Goal: Complete application form

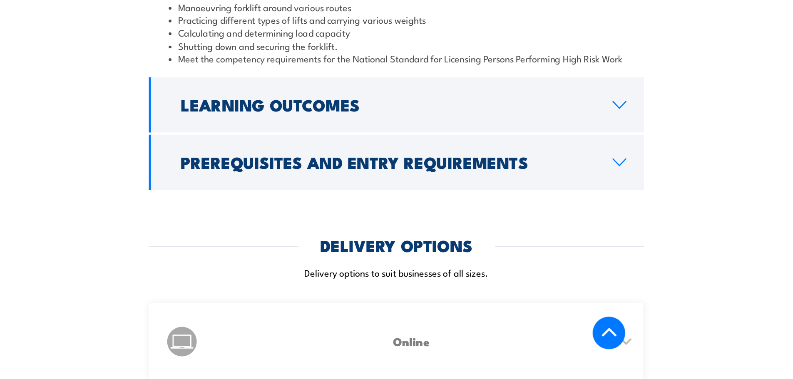
scroll to position [1045, 0]
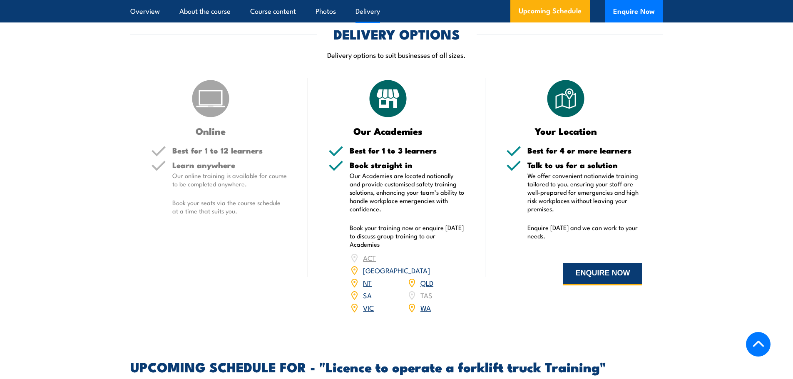
click at [586, 266] on button "ENQUIRE NOW" at bounding box center [602, 274] width 79 height 22
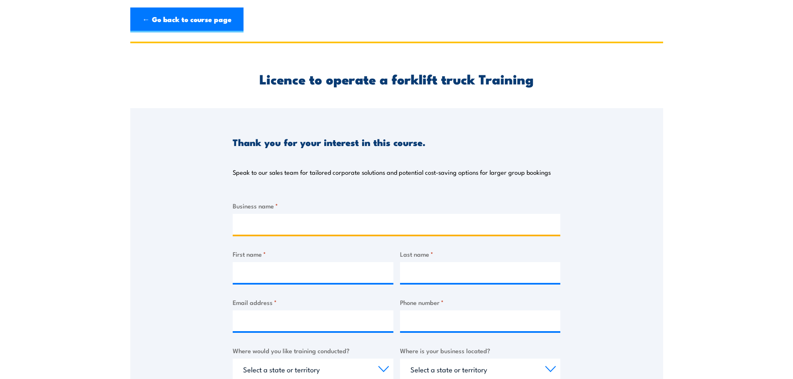
click at [284, 220] on input "Business name *" at bounding box center [397, 224] width 328 height 21
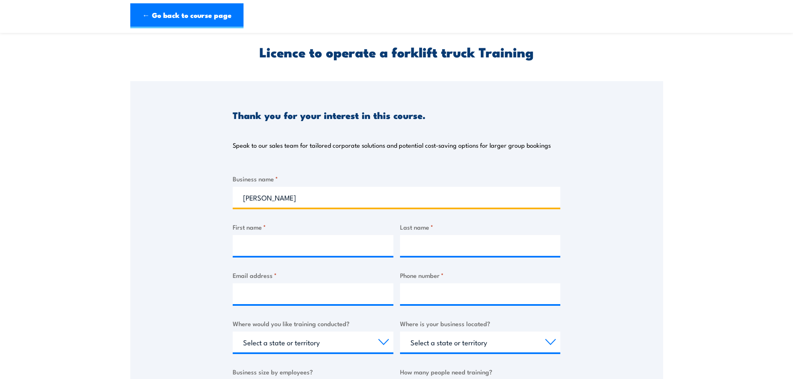
scroll to position [42, 0]
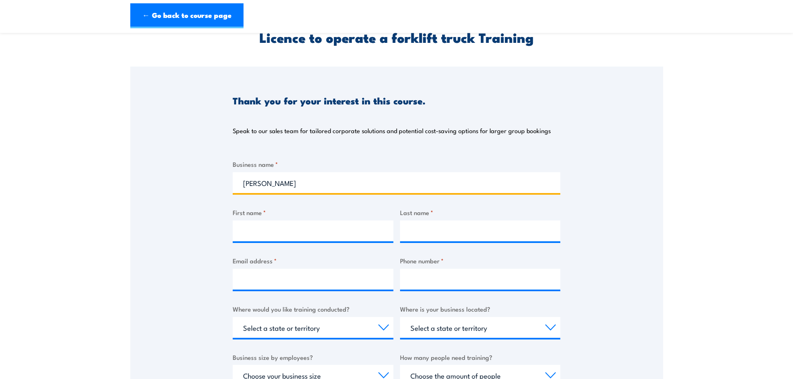
type input "Tyree"
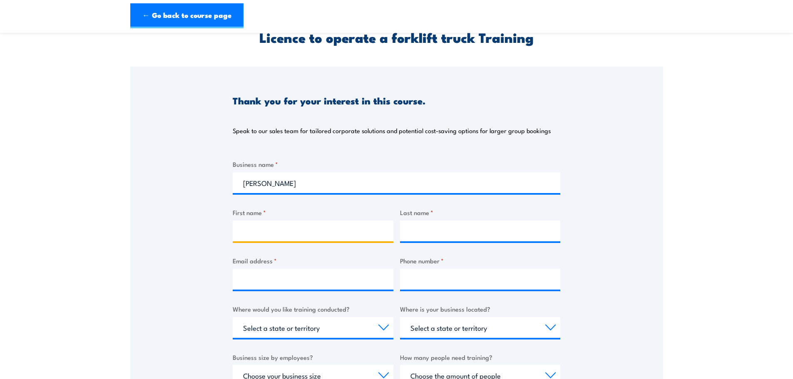
click at [256, 226] on input "First name *" at bounding box center [313, 231] width 161 height 21
type input "[PERSON_NAME]"
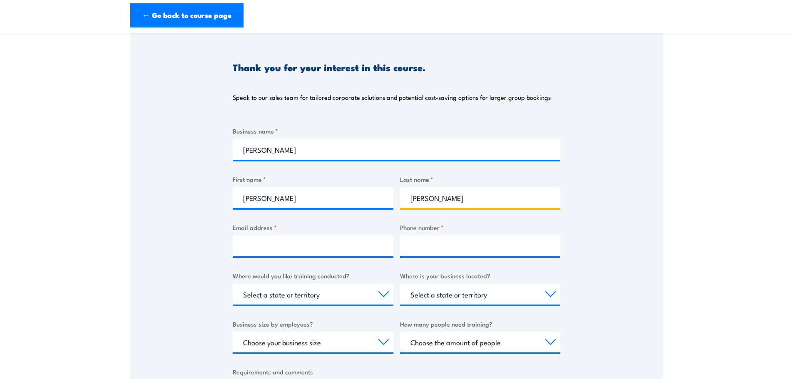
scroll to position [167, 0]
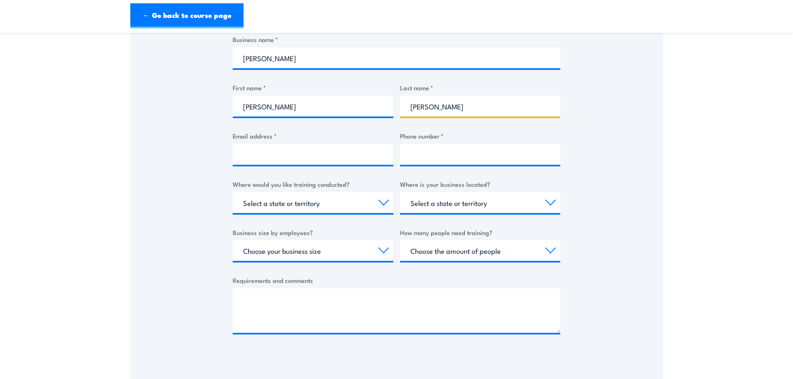
type input "[PERSON_NAME]"
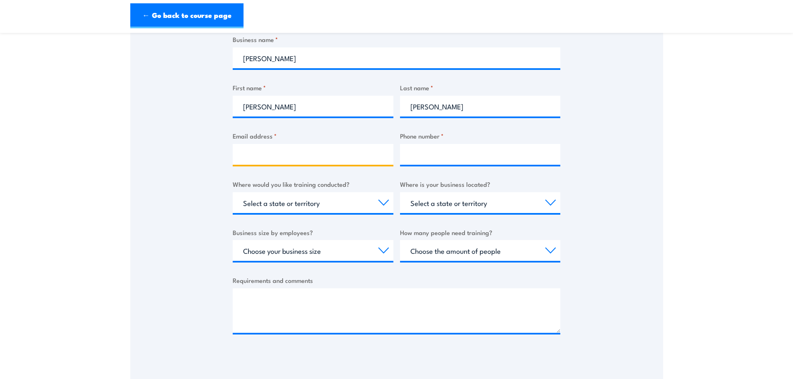
click at [254, 149] on input "Email address *" at bounding box center [313, 154] width 161 height 21
type input "ssmith@tyree.com.au"
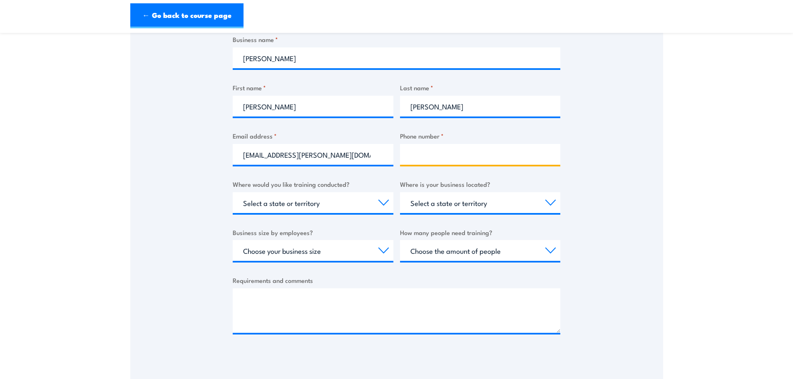
click at [441, 147] on input "Phone number *" at bounding box center [480, 154] width 161 height 21
type input "0400385823"
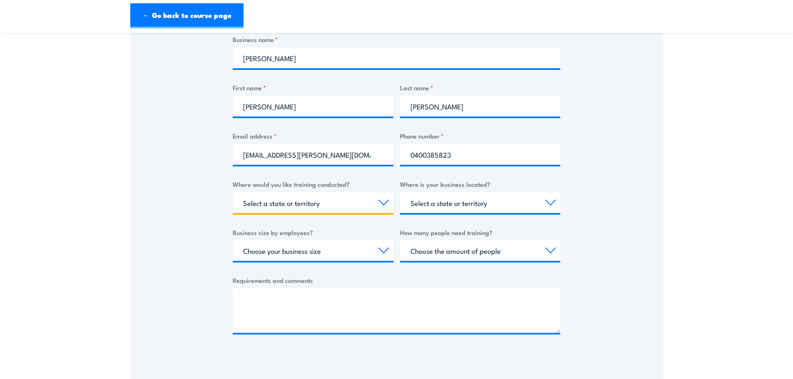
click at [362, 202] on select "Select a state or territory Nationally - multiple locations [GEOGRAPHIC_DATA] […" at bounding box center [313, 202] width 161 height 21
select select "[GEOGRAPHIC_DATA]"
click at [233, 192] on select "Select a state or territory Nationally - multiple locations [GEOGRAPHIC_DATA] […" at bounding box center [313, 202] width 161 height 21
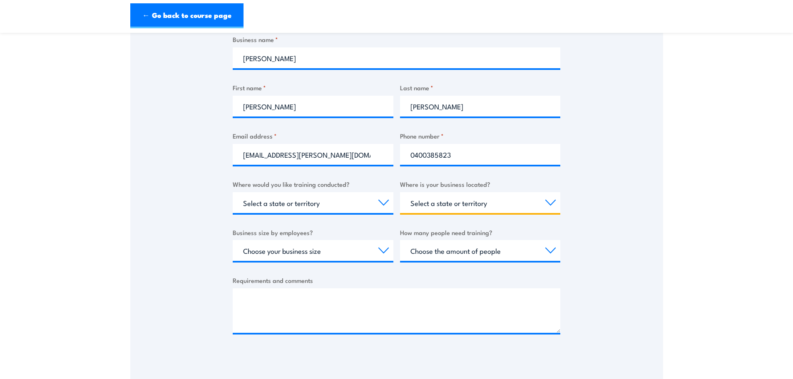
click at [509, 195] on select "Select a state or territory [GEOGRAPHIC_DATA] [GEOGRAPHIC_DATA] [GEOGRAPHIC_DAT…" at bounding box center [480, 202] width 161 height 21
select select "[GEOGRAPHIC_DATA]"
click at [400, 192] on select "Select a state or territory [GEOGRAPHIC_DATA] [GEOGRAPHIC_DATA] [GEOGRAPHIC_DAT…" at bounding box center [480, 202] width 161 height 21
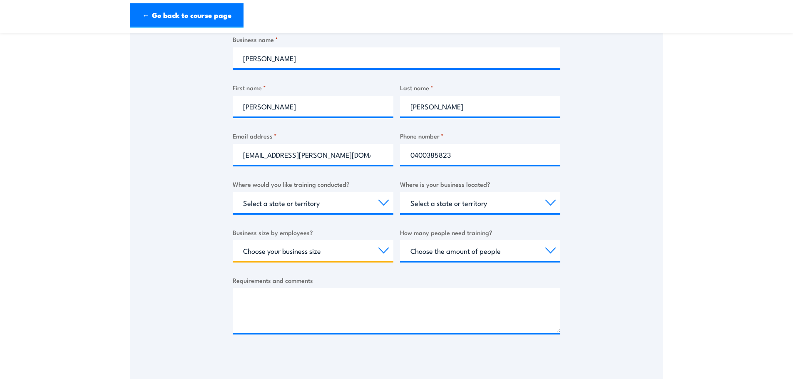
click at [357, 254] on select "Choose your business size 1 to 19 20 to 199 200+" at bounding box center [313, 250] width 161 height 21
select select "1 to 19"
click at [233, 240] on select "Choose your business size 1 to 19 20 to 199 200+" at bounding box center [313, 250] width 161 height 21
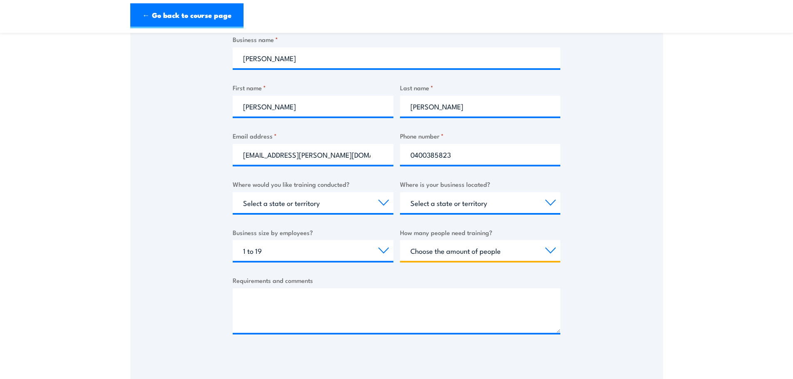
click at [501, 252] on select "Choose the amount of people 1 to 4 5 to 19 20+" at bounding box center [480, 250] width 161 height 21
select select "5 to 19"
click at [400, 240] on select "Choose the amount of people 1 to 4 5 to 19 20+" at bounding box center [480, 250] width 161 height 21
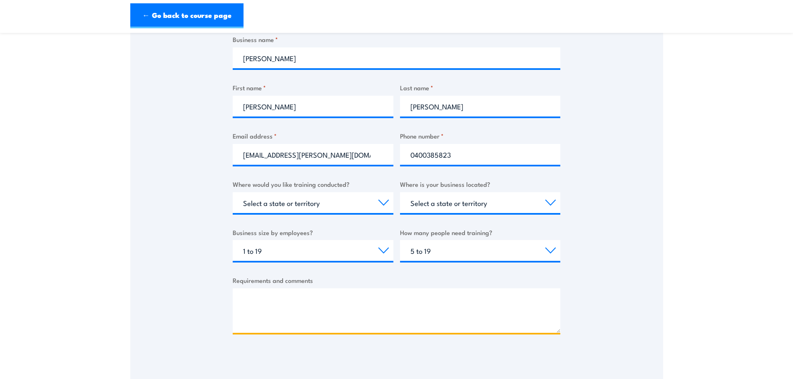
click at [294, 297] on textarea "Requirements and comments" at bounding box center [397, 311] width 328 height 45
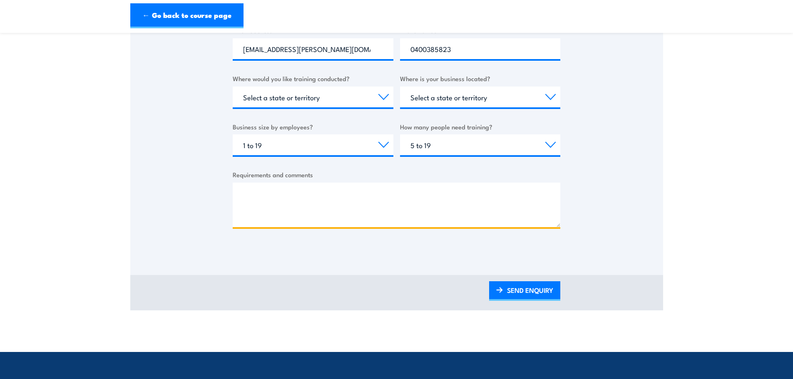
scroll to position [292, 0]
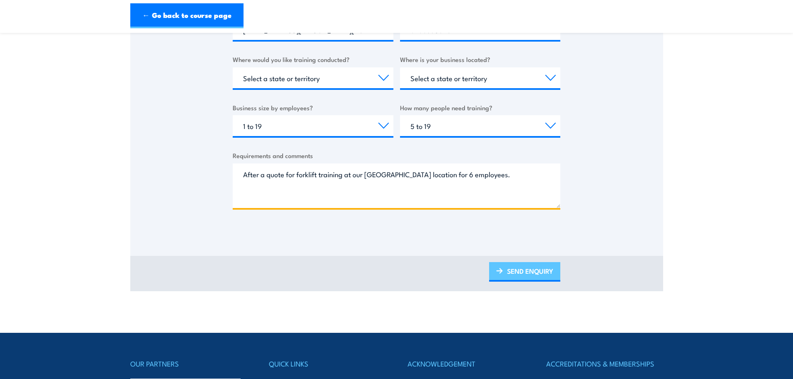
type textarea "After a quote for forklift training at our Braemar location for 6 employees."
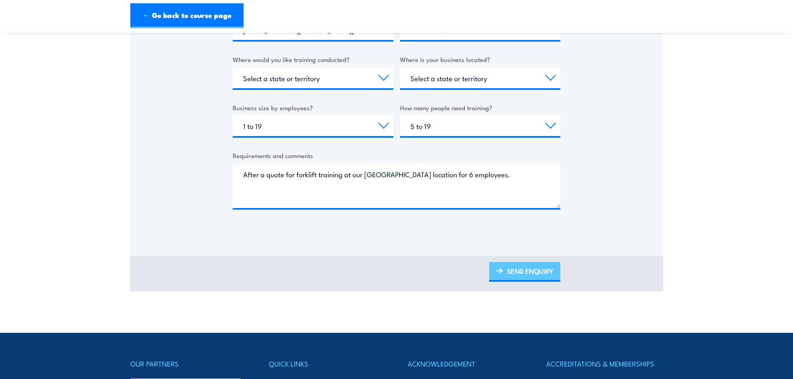
click at [525, 269] on link "SEND ENQUIRY" at bounding box center [524, 272] width 71 height 20
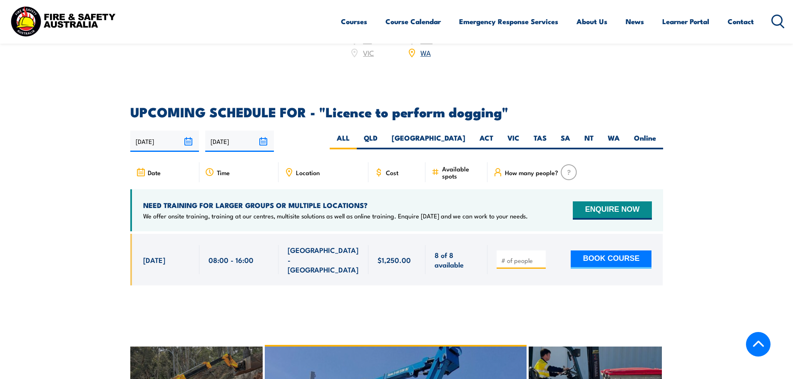
scroll to position [1166, 0]
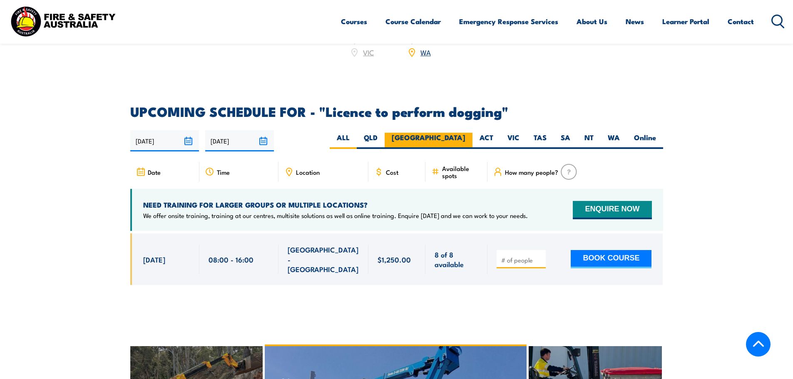
click at [390, 139] on label "[GEOGRAPHIC_DATA]" at bounding box center [429, 141] width 88 height 16
click at [390, 135] on label "[GEOGRAPHIC_DATA]" at bounding box center [429, 141] width 88 height 16
click at [390, 135] on input "[GEOGRAPHIC_DATA]" at bounding box center [468, 135] width 5 height 5
radio input "true"
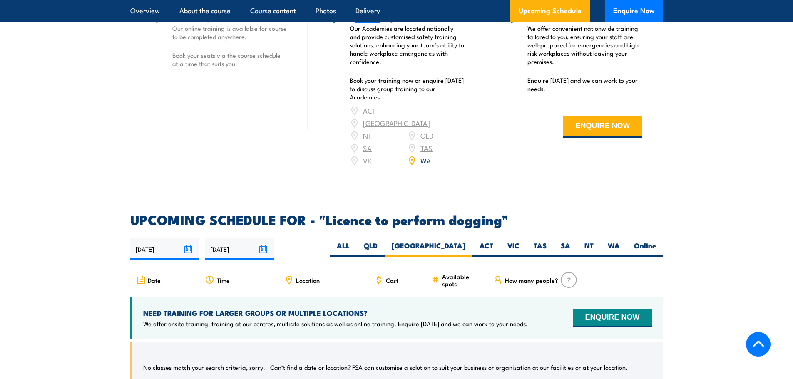
scroll to position [1060, 0]
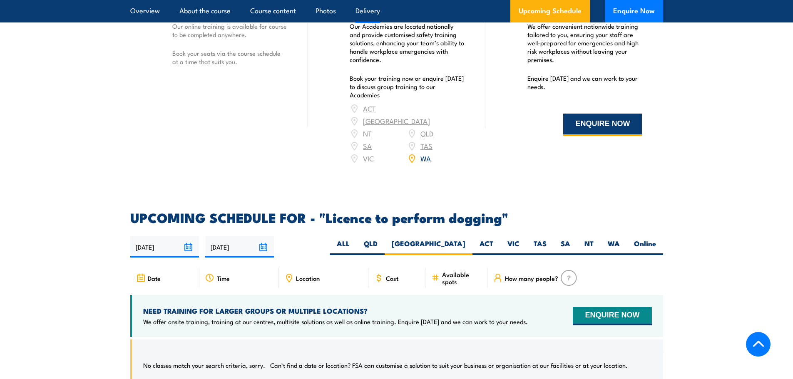
click at [582, 136] on button "ENQUIRE NOW" at bounding box center [602, 125] width 79 height 22
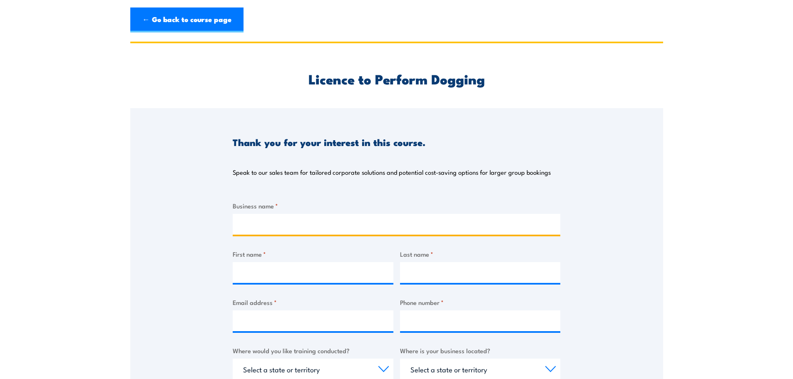
click at [274, 224] on input "Business name *" at bounding box center [397, 224] width 328 height 21
type input "[PERSON_NAME]"
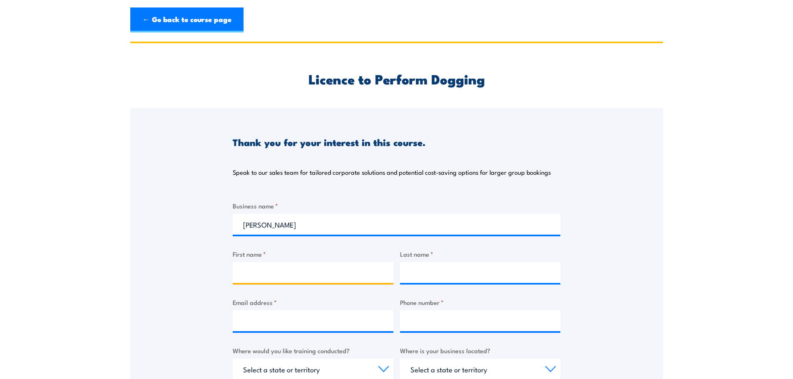
click at [254, 274] on input "First name *" at bounding box center [313, 272] width 161 height 21
type input "[PERSON_NAME]"
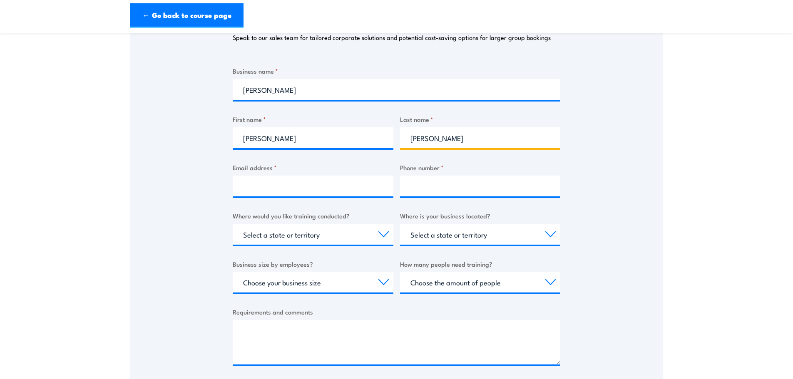
scroll to position [167, 0]
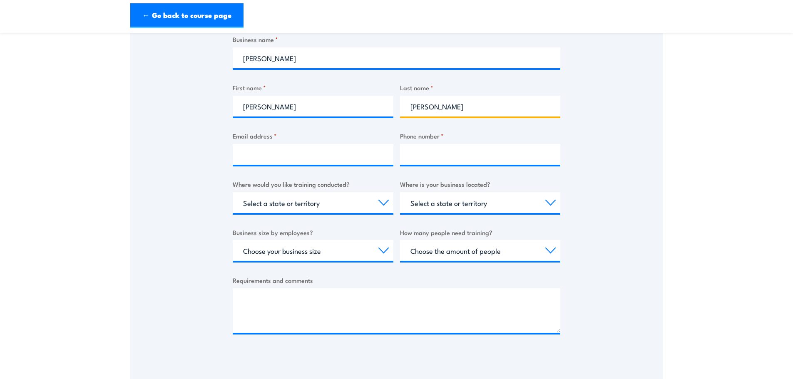
type input "[PERSON_NAME]"
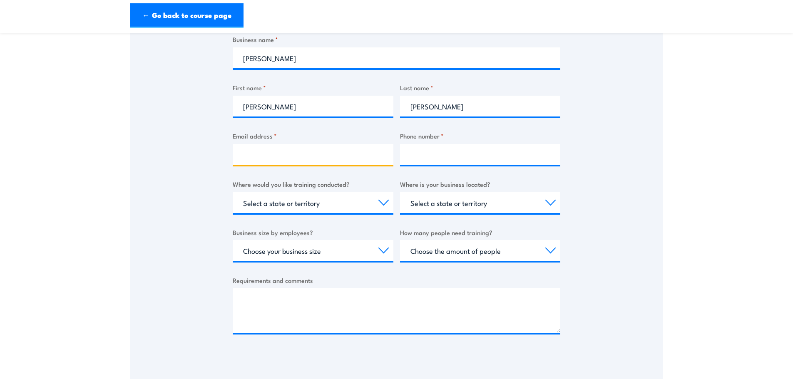
click at [277, 152] on input "Email address *" at bounding box center [313, 154] width 161 height 21
type input "[EMAIL_ADDRESS][PERSON_NAME][DOMAIN_NAME]"
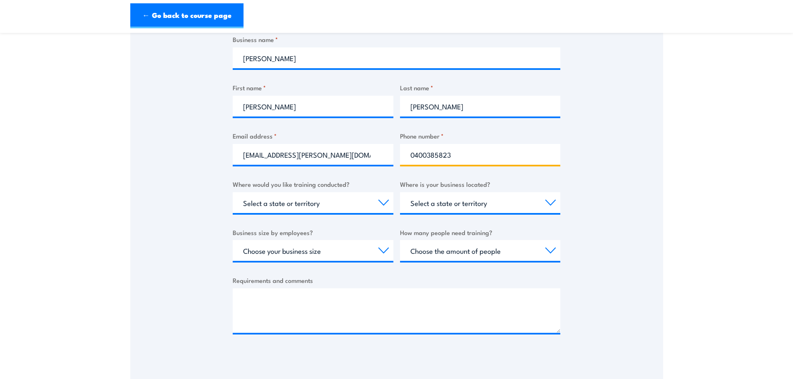
type input "0400385823"
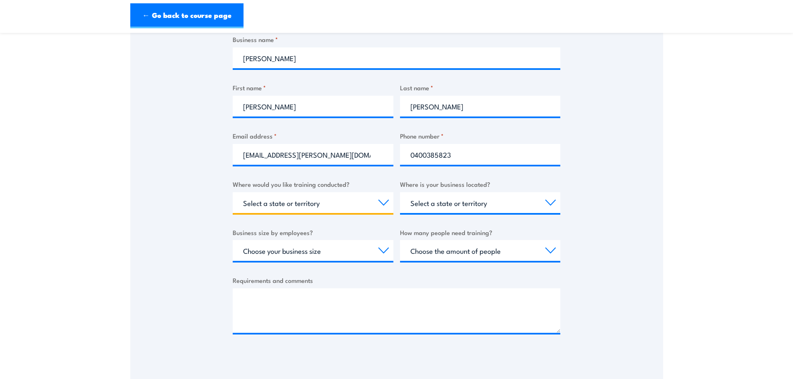
click at [356, 202] on select "Select a state or territory Nationally - multiple locations [GEOGRAPHIC_DATA] […" at bounding box center [313, 202] width 161 height 21
select select "[GEOGRAPHIC_DATA]"
click at [233, 192] on select "Select a state or territory Nationally - multiple locations [GEOGRAPHIC_DATA] […" at bounding box center [313, 202] width 161 height 21
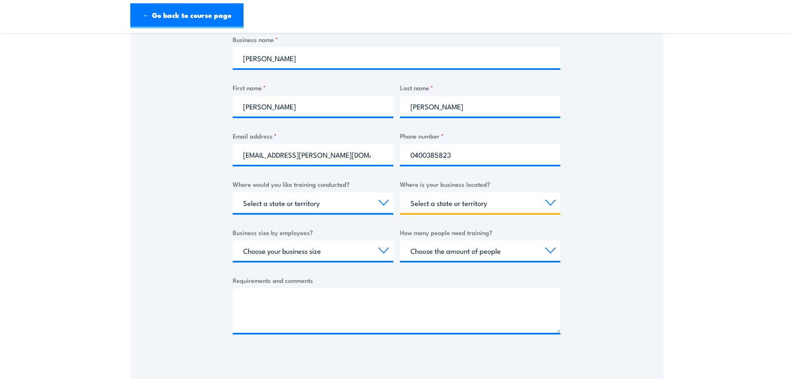
click at [489, 207] on select "Select a state or territory [GEOGRAPHIC_DATA] [GEOGRAPHIC_DATA] [GEOGRAPHIC_DAT…" at bounding box center [480, 202] width 161 height 21
select select "[GEOGRAPHIC_DATA]"
click at [400, 192] on select "Select a state or territory [GEOGRAPHIC_DATA] [GEOGRAPHIC_DATA] [GEOGRAPHIC_DAT…" at bounding box center [480, 202] width 161 height 21
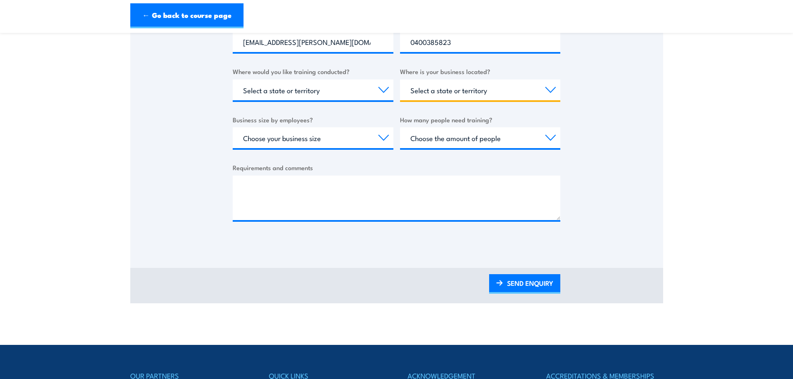
scroll to position [292, 0]
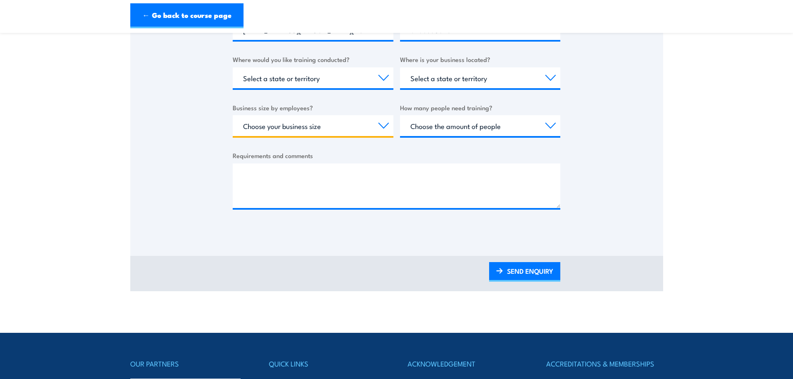
click at [351, 125] on select "Choose your business size 1 to 19 20 to 199 200+" at bounding box center [313, 125] width 161 height 21
select select "200+"
click at [233, 115] on select "Choose your business size 1 to 19 20 to 199 200+" at bounding box center [313, 125] width 161 height 21
click at [462, 129] on select "Choose the amount of people 1 to 4 5 to 19 20+" at bounding box center [480, 125] width 161 height 21
select select "20+"
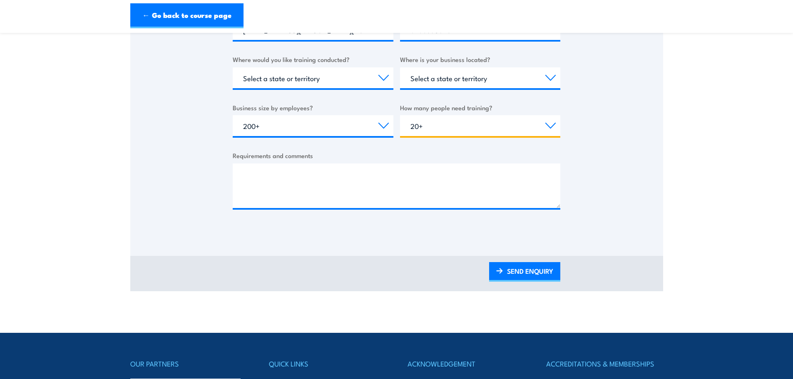
click at [400, 115] on select "Choose the amount of people 1 to 4 5 to 19 20+" at bounding box center [480, 125] width 161 height 21
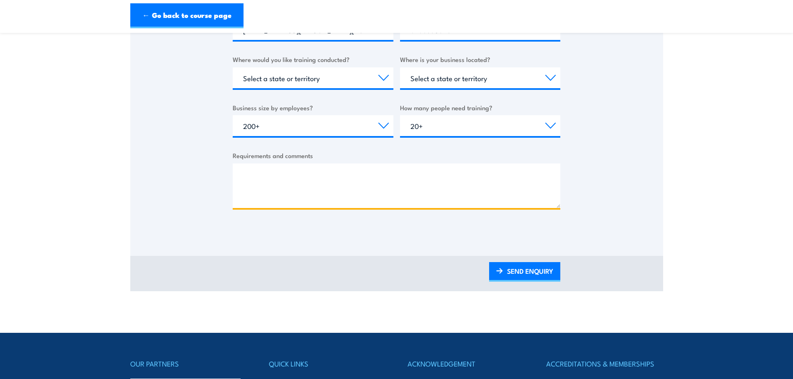
click at [295, 171] on textarea "Requirements and comments" at bounding box center [397, 186] width 328 height 45
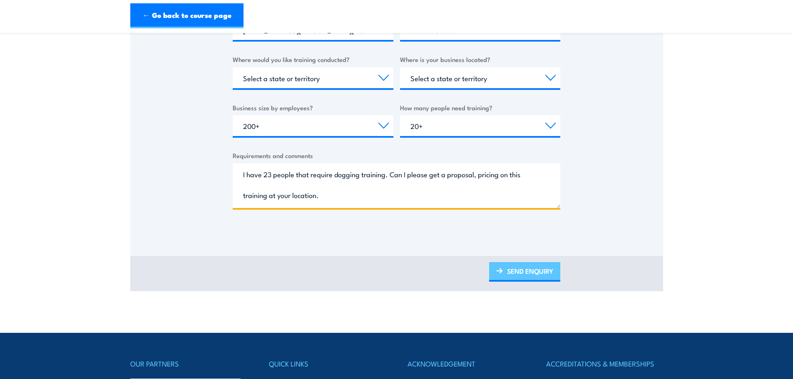
type textarea "I have 23 people that require dogging training. Can I please get a proposal, pr…"
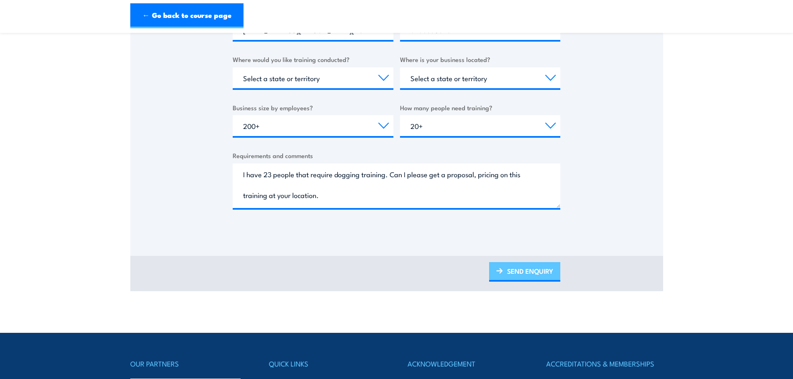
click at [520, 274] on link "SEND ENQUIRY" at bounding box center [524, 272] width 71 height 20
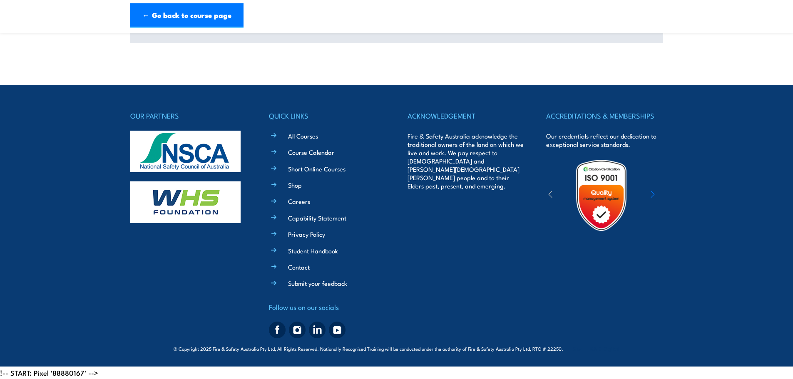
scroll to position [0, 0]
